Goal: Find specific page/section

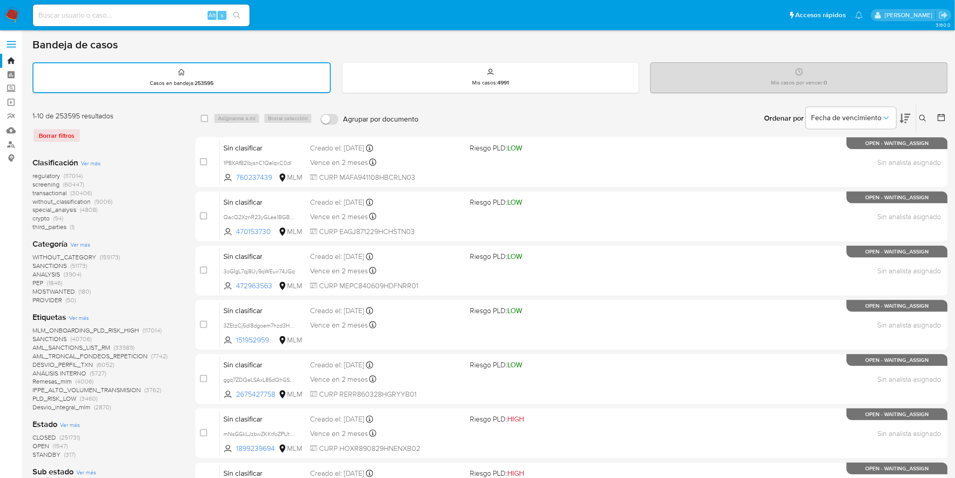
click at [9, 16] on img at bounding box center [12, 15] width 15 height 15
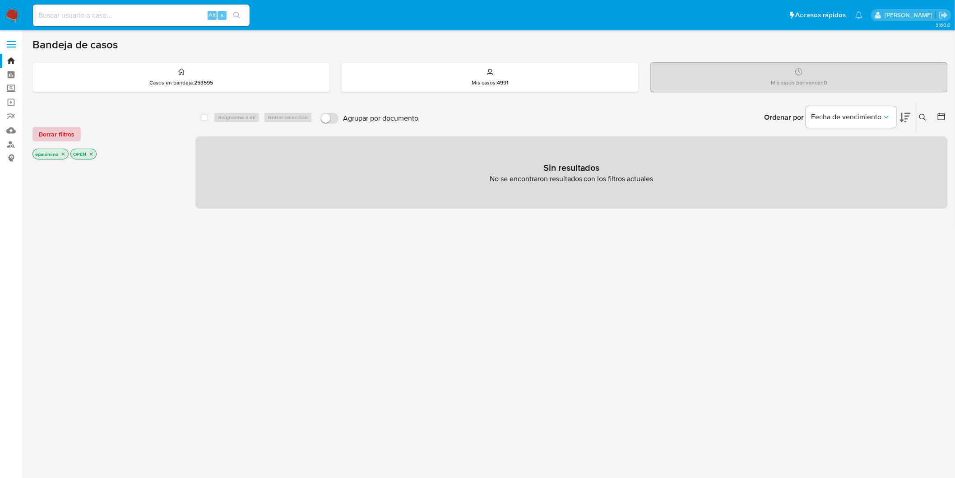
click at [68, 129] on span "Borrar filtros" at bounding box center [57, 134] width 36 height 13
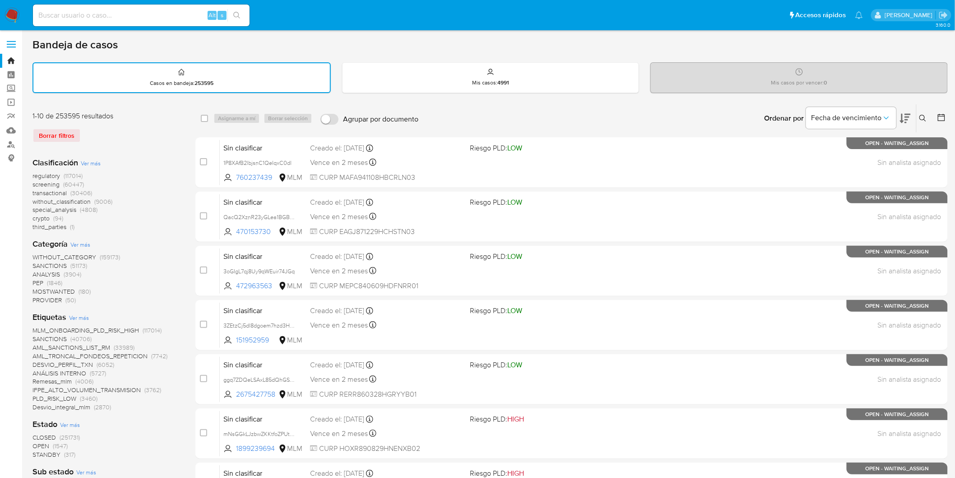
click at [7, 17] on img at bounding box center [12, 15] width 15 height 15
